Goal: Browse casually: Explore the website without a specific task or goal

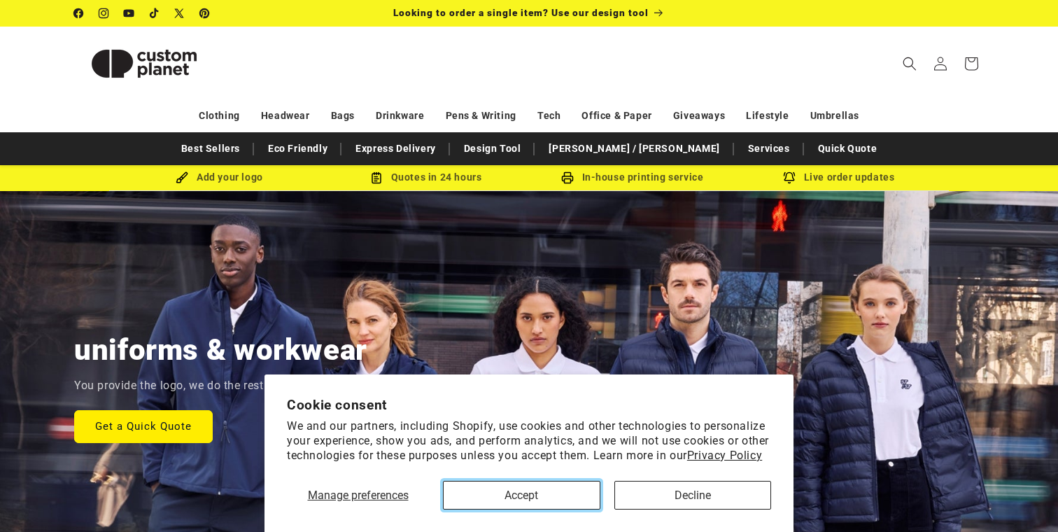
click at [567, 489] on button "Accept" at bounding box center [522, 495] width 158 height 29
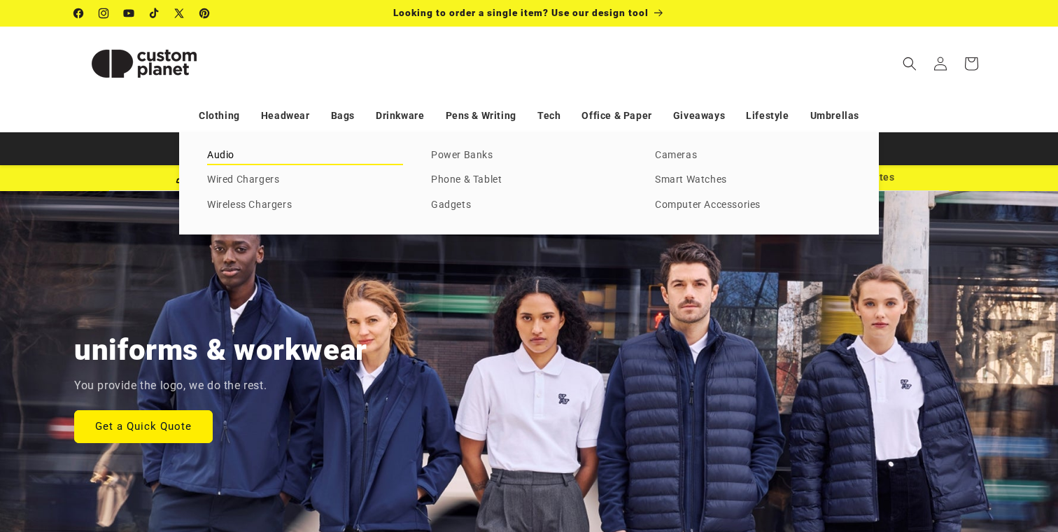
click at [222, 154] on link "Audio" at bounding box center [305, 155] width 196 height 19
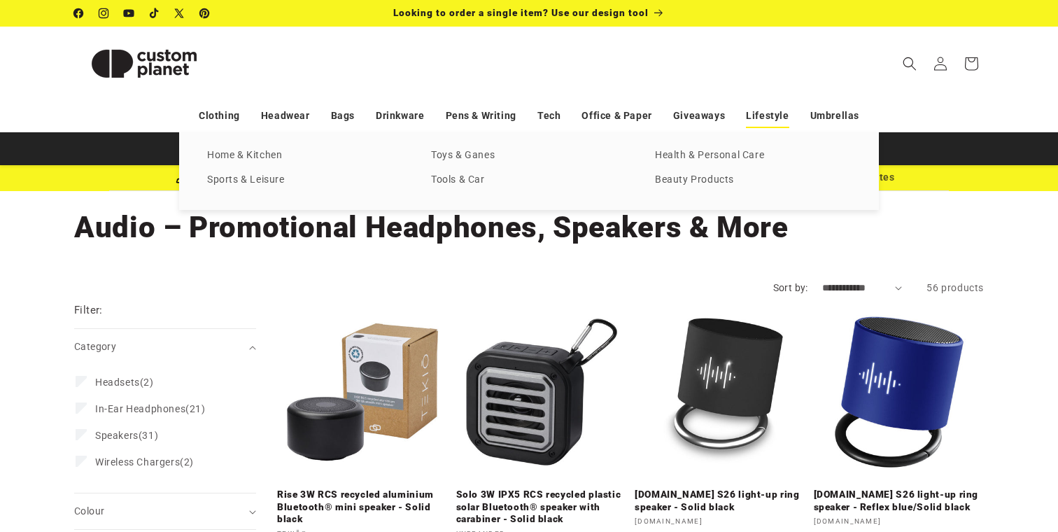
click at [769, 117] on link "Lifestyle" at bounding box center [767, 116] width 43 height 25
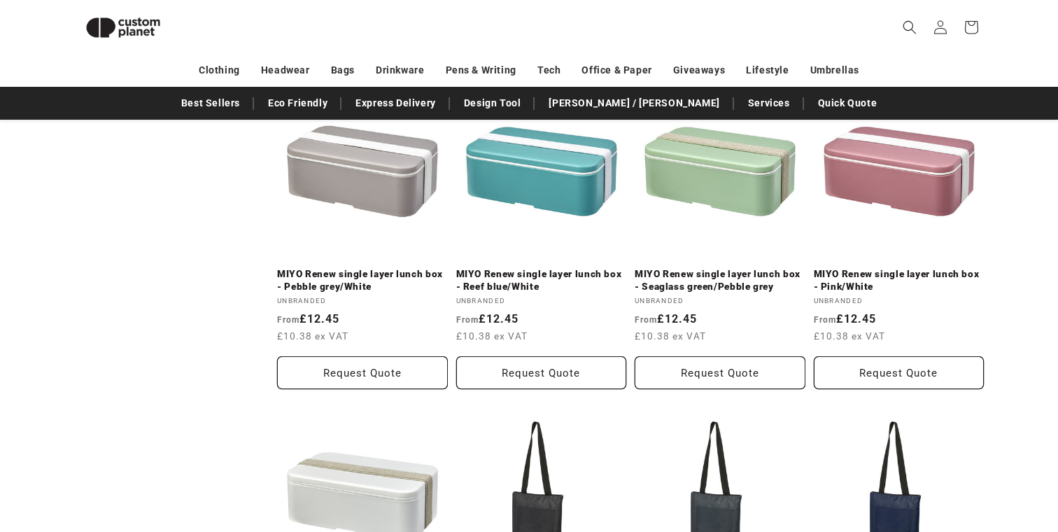
scroll to position [2236, 0]
